Goal: Information Seeking & Learning: Learn about a topic

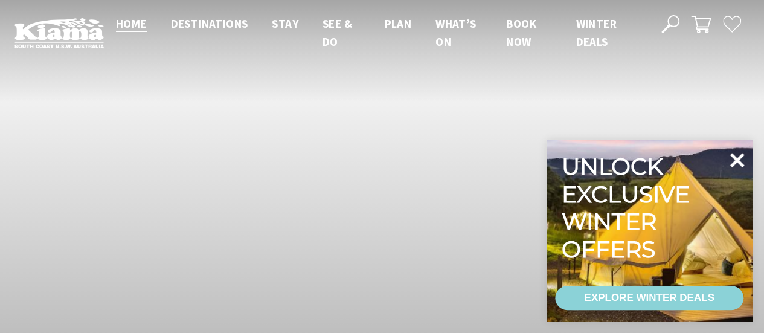
click at [730, 162] on icon at bounding box center [736, 159] width 29 height 29
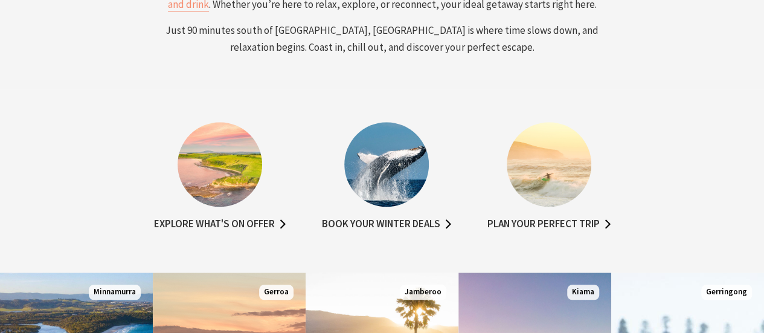
scroll to position [202, 772]
click at [223, 219] on link "Explore what's on offer" at bounding box center [220, 224] width 132 height 18
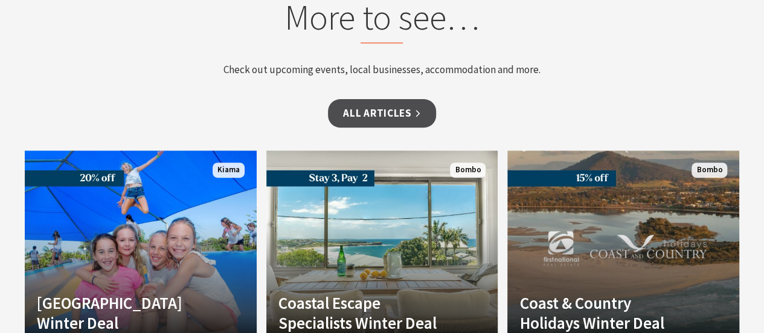
scroll to position [2475, 0]
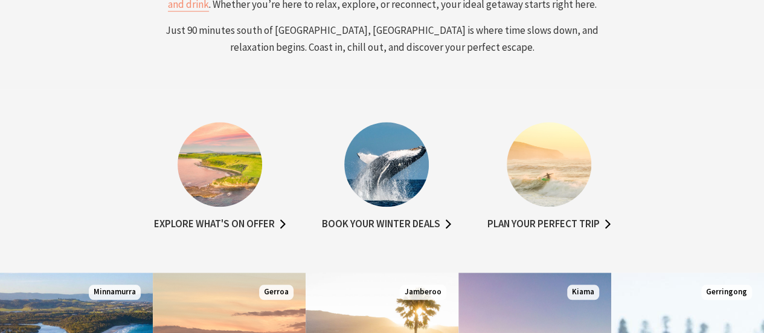
scroll to position [202, 772]
click at [506, 228] on link "Plan your perfect trip" at bounding box center [548, 224] width 123 height 18
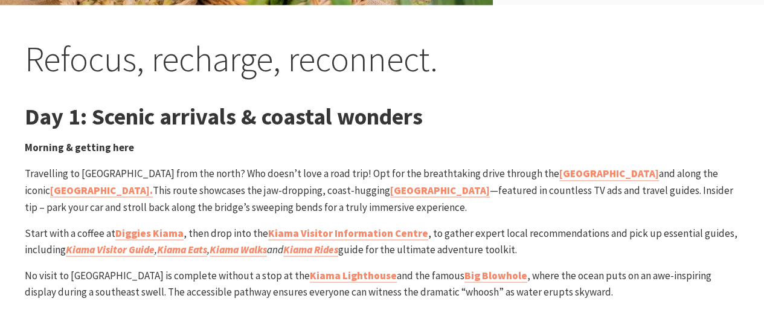
scroll to position [1026, 0]
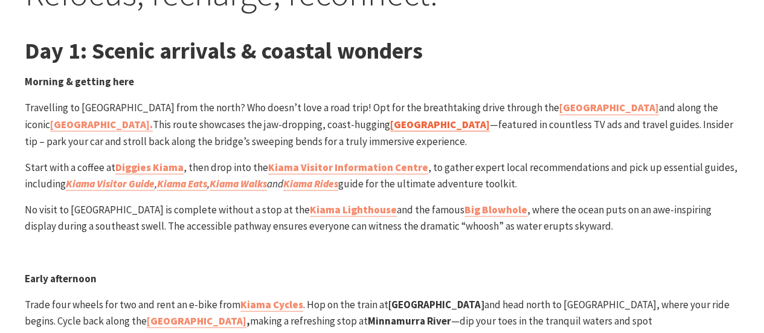
click at [390, 126] on strong "[GEOGRAPHIC_DATA]" at bounding box center [440, 123] width 100 height 13
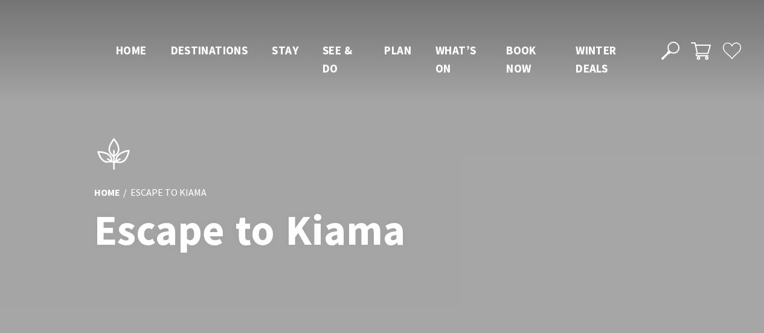
scroll to position [1025, 0]
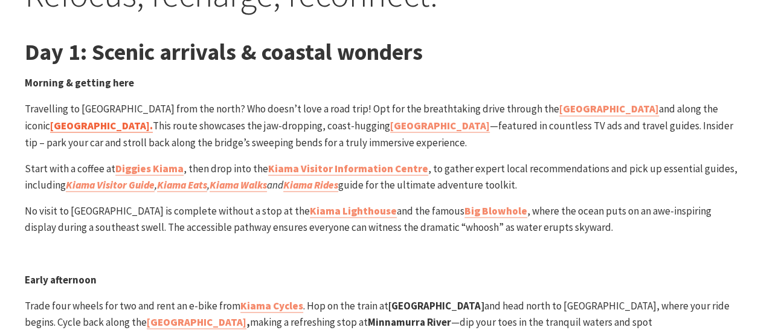
click at [153, 118] on strong "[GEOGRAPHIC_DATA]." at bounding box center [101, 124] width 103 height 13
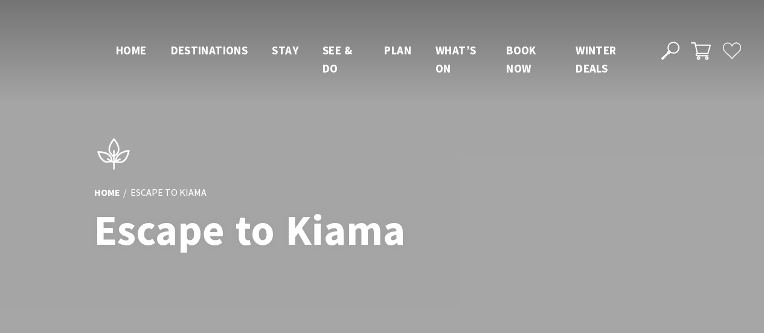
scroll to position [1024, 0]
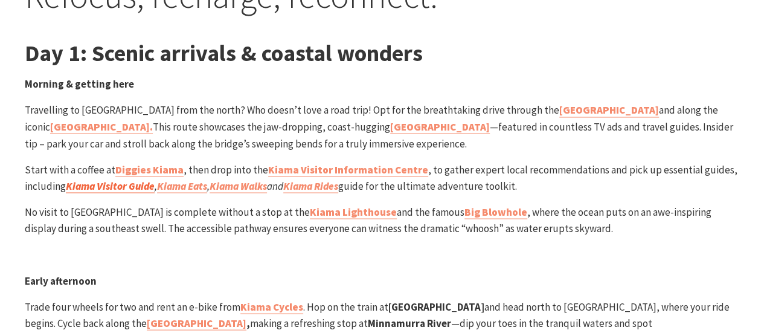
click at [130, 185] on strong "Kiama Visitor Guide" at bounding box center [110, 185] width 89 height 13
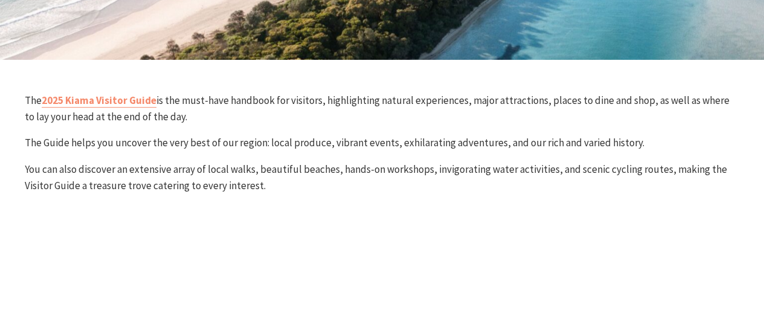
scroll to position [362, 0]
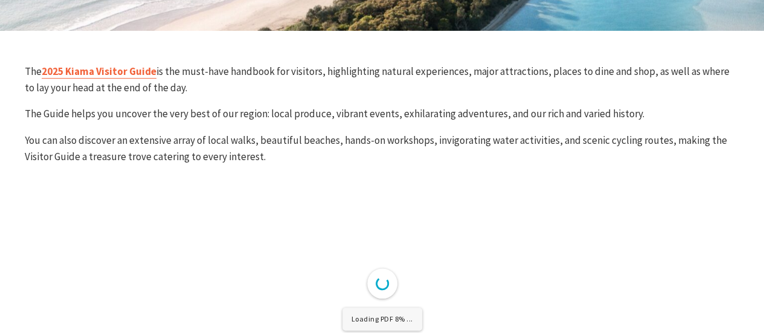
click at [104, 69] on link "2025 Kiama Visitor Guide" at bounding box center [99, 72] width 115 height 14
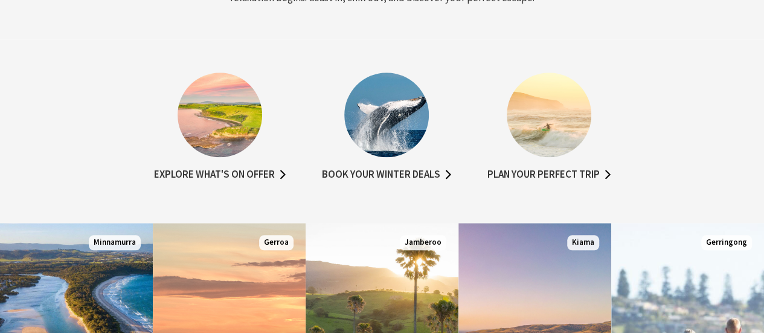
scroll to position [604, 0]
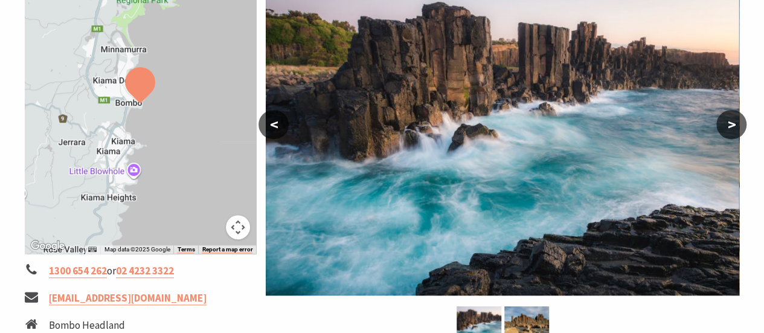
scroll to position [241, 0]
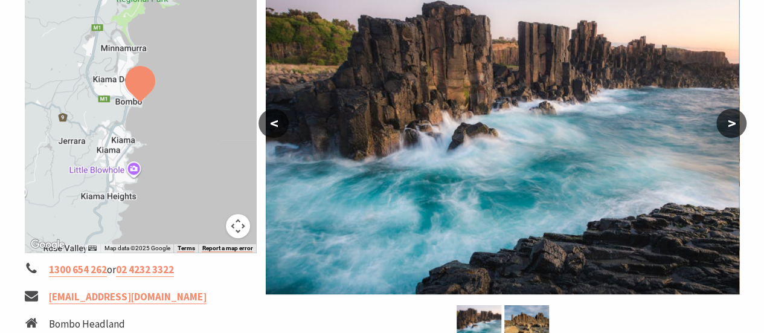
click at [740, 127] on button ">" at bounding box center [731, 123] width 30 height 29
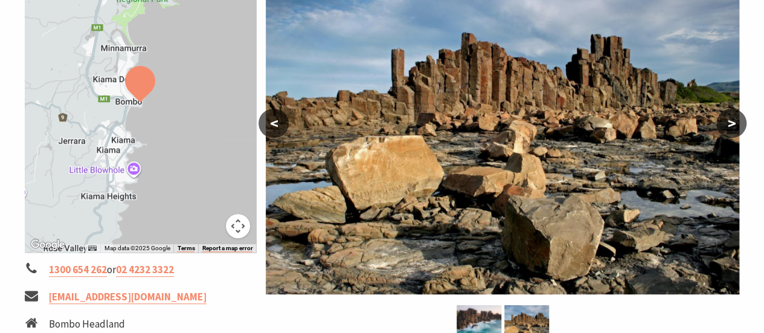
click at [740, 127] on button ">" at bounding box center [731, 123] width 30 height 29
click at [721, 115] on button ">" at bounding box center [731, 123] width 30 height 29
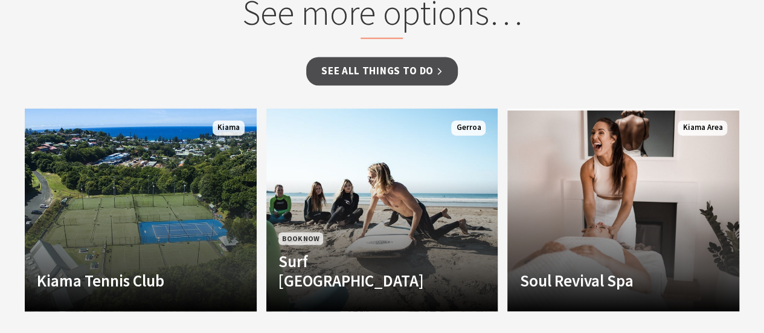
scroll to position [905, 0]
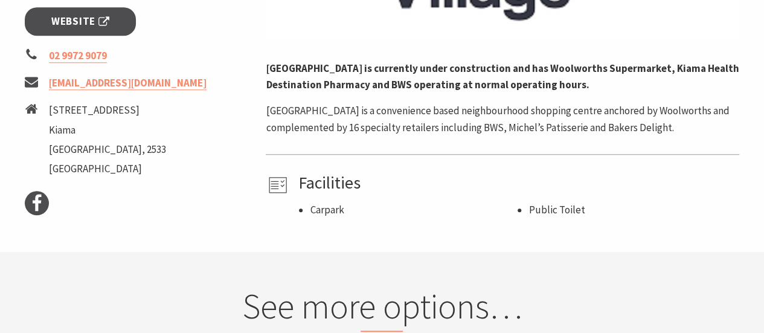
scroll to position [543, 0]
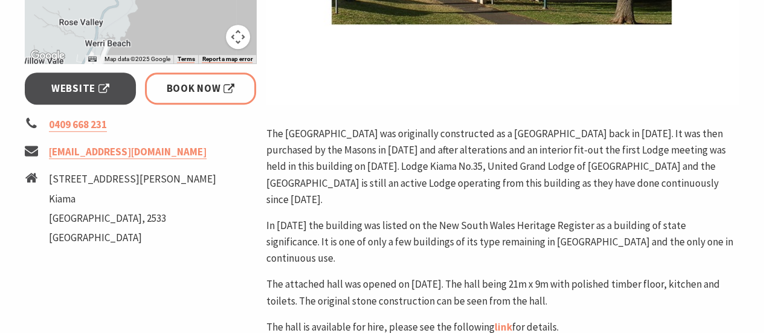
scroll to position [362, 0]
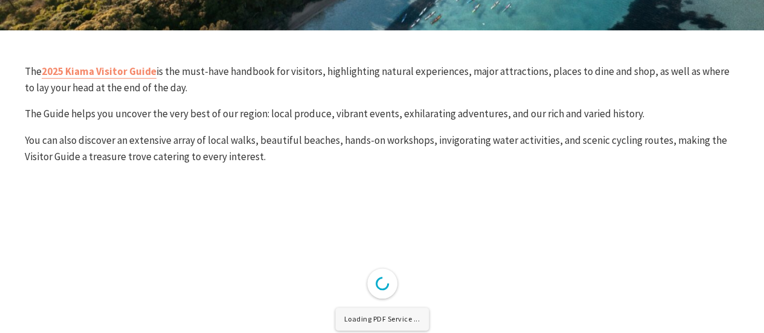
scroll to position [362, 0]
